Goal: Complete application form

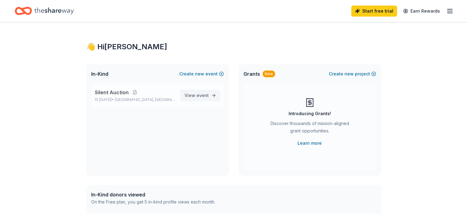
click at [194, 91] on link "View event" at bounding box center [201, 95] width 40 height 11
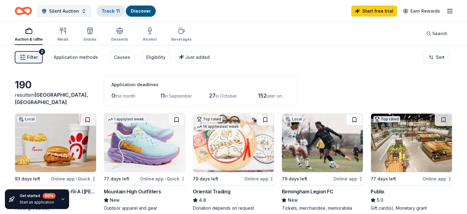
click at [116, 11] on link "Track · 11" at bounding box center [111, 10] width 18 height 5
click at [145, 14] on div "Discover" at bounding box center [141, 11] width 30 height 11
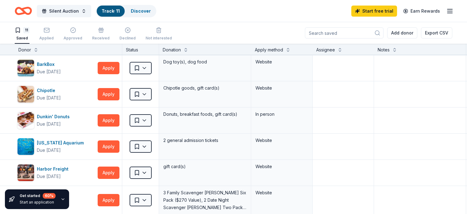
click at [29, 11] on icon "Home" at bounding box center [23, 11] width 17 height 14
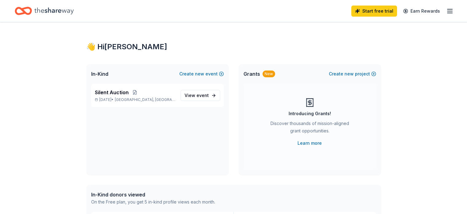
click at [448, 9] on line "button" at bounding box center [450, 9] width 5 height 0
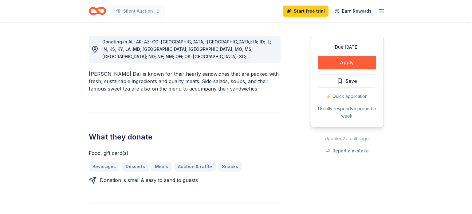
scroll to position [136, 0]
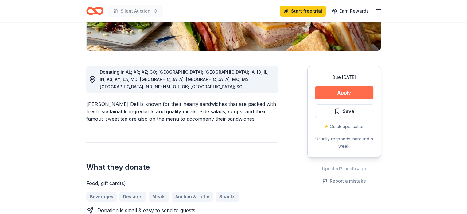
click at [336, 90] on button "Apply" at bounding box center [344, 93] width 58 height 14
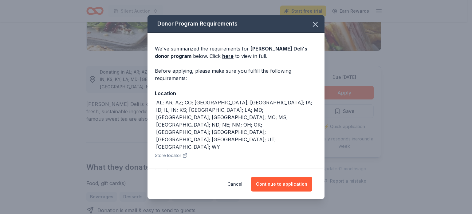
scroll to position [9, 0]
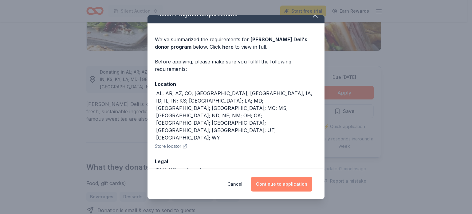
click at [284, 185] on button "Continue to application" at bounding box center [281, 183] width 61 height 15
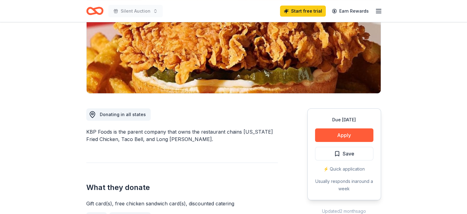
scroll to position [124, 0]
